Goal: Information Seeking & Learning: Learn about a topic

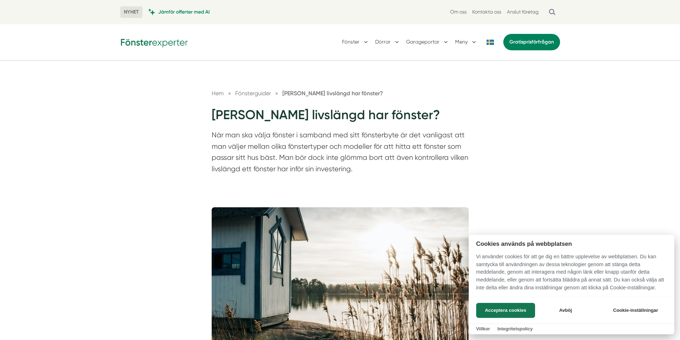
click at [360, 44] on div at bounding box center [340, 170] width 680 height 340
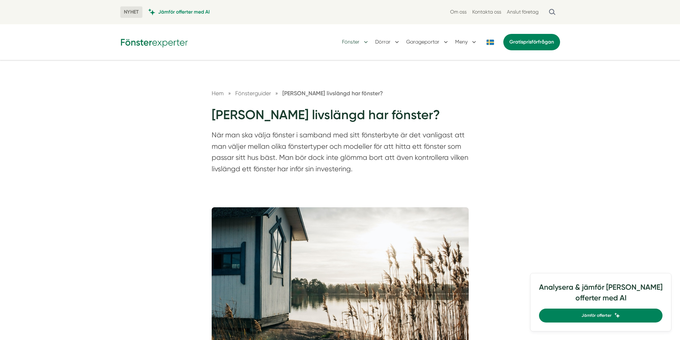
click at [355, 41] on button "Fönster" at bounding box center [355, 42] width 27 height 19
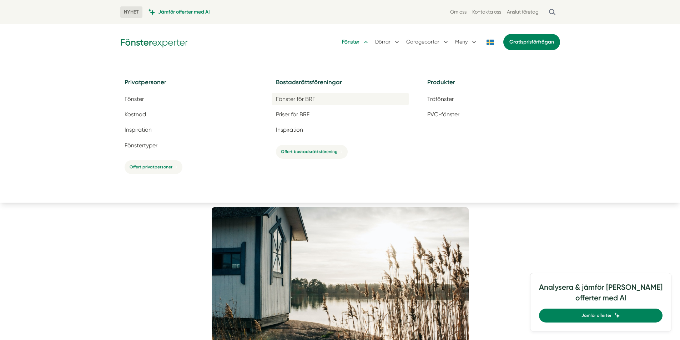
click at [298, 97] on span "Fönster för BRF" at bounding box center [295, 99] width 39 height 7
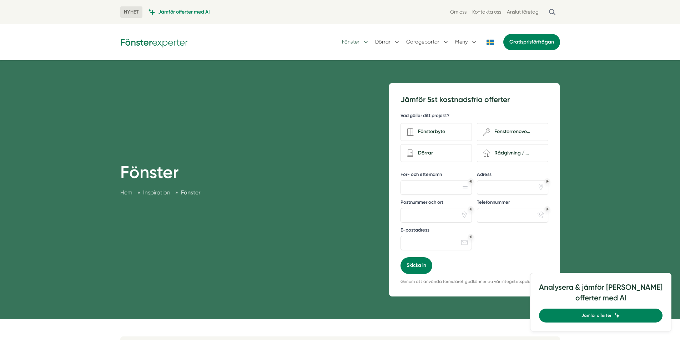
click at [354, 42] on button "Fönster" at bounding box center [355, 42] width 27 height 19
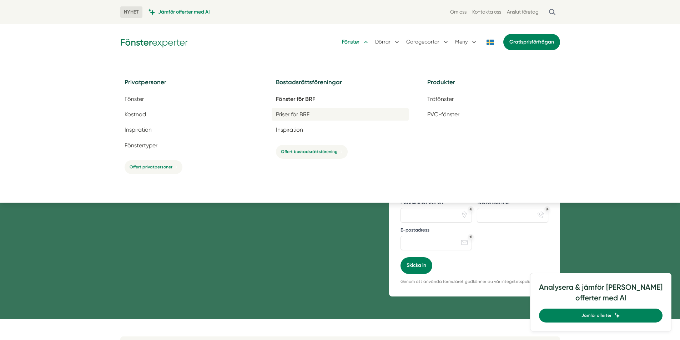
click at [293, 115] on span "Priser för BRF" at bounding box center [293, 114] width 34 height 7
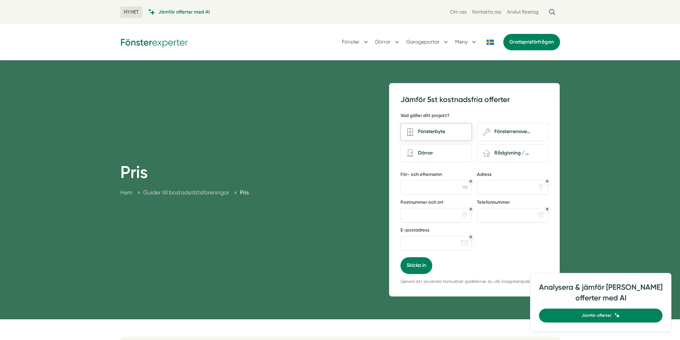
click at [448, 135] on div "Fönsterbyte" at bounding box center [440, 132] width 52 height 10
click at [0, 0] on input "Fönsterbyte" at bounding box center [0, 0] width 0 height 0
